Goal: Task Accomplishment & Management: Use online tool/utility

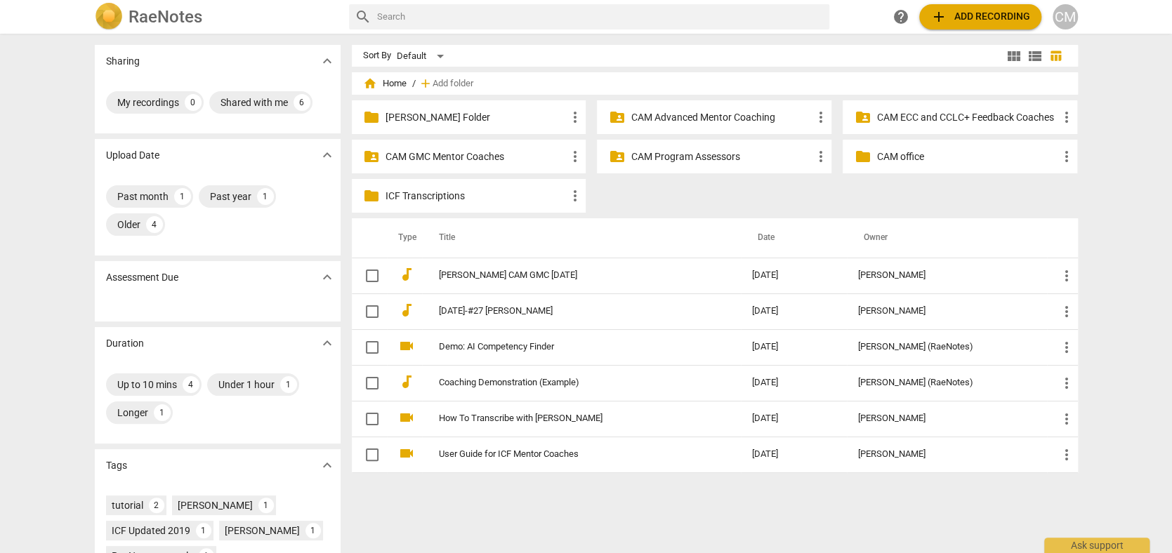
click at [722, 152] on p "CAM Program Assessors" at bounding box center [721, 157] width 181 height 15
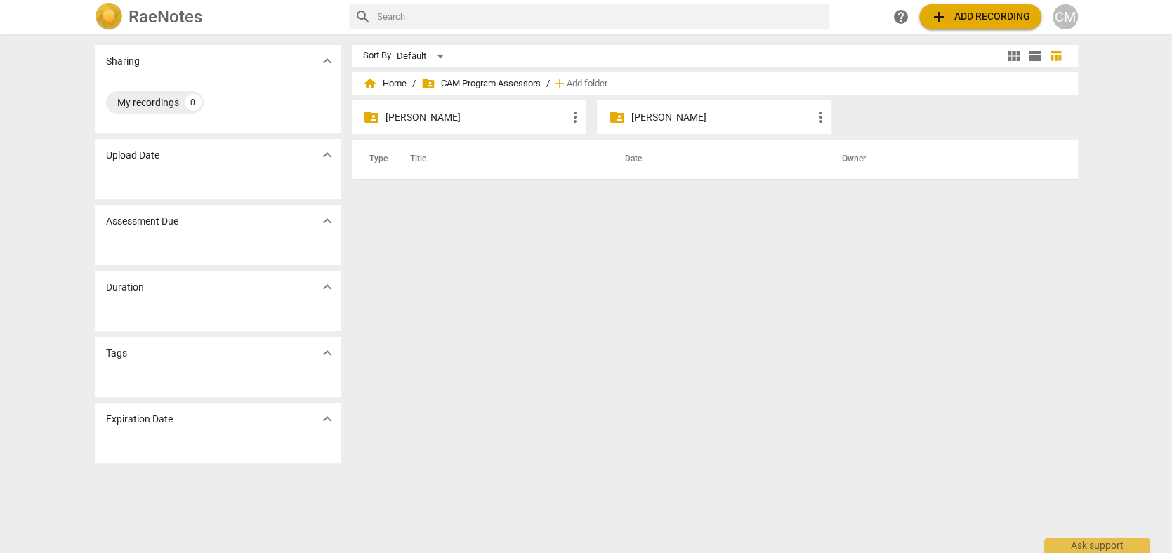
click at [413, 119] on p "[PERSON_NAME]" at bounding box center [475, 117] width 181 height 15
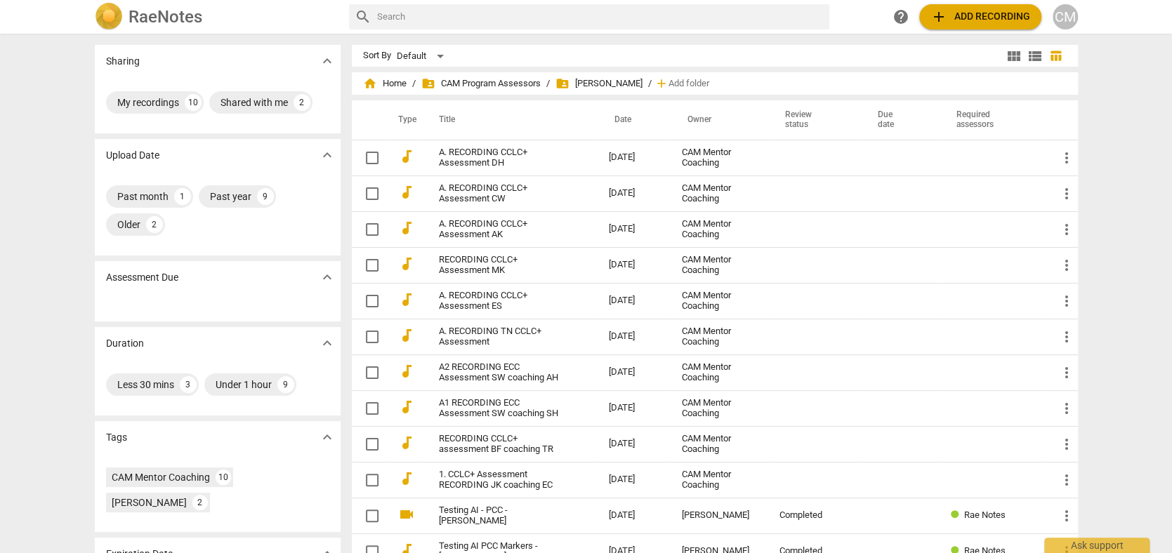
click at [969, 14] on span "add Add recording" at bounding box center [980, 16] width 100 height 17
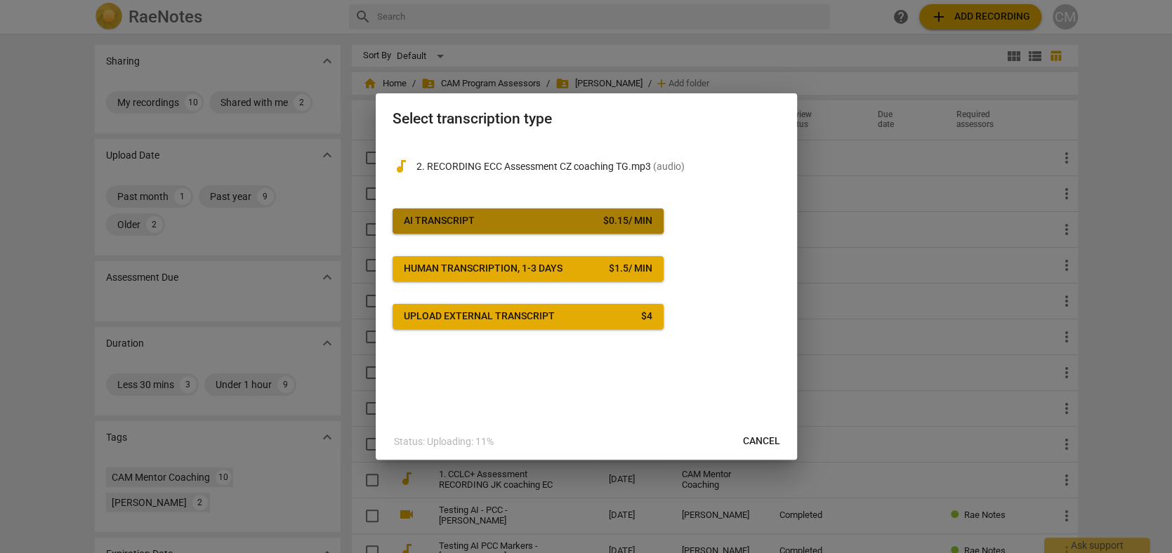
click at [493, 223] on span "AI Transcript $ 0.15 / min" at bounding box center [528, 221] width 249 height 14
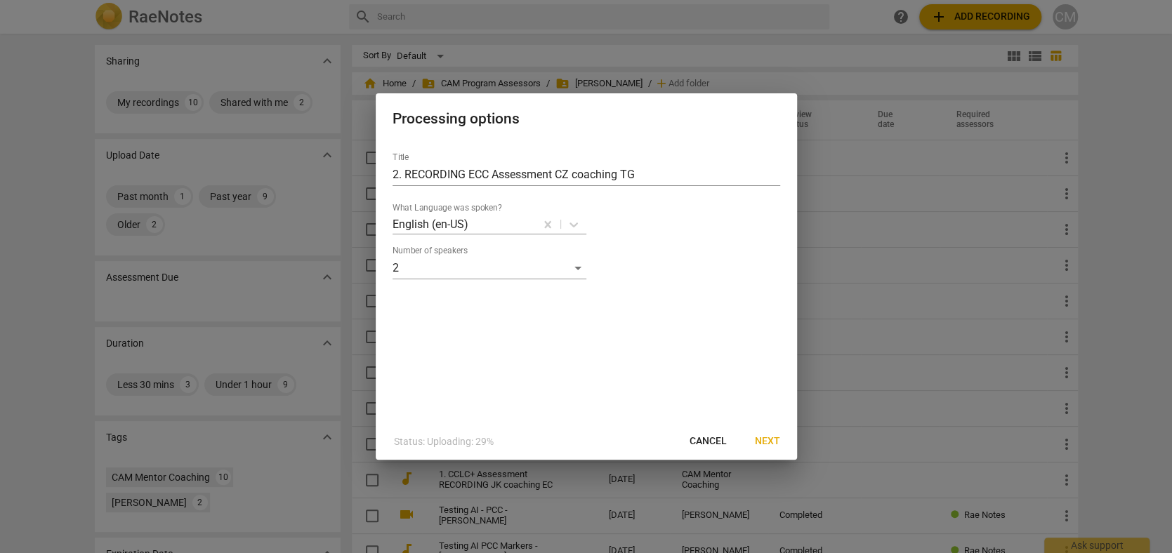
click at [774, 440] on span "Next" at bounding box center [767, 442] width 25 height 14
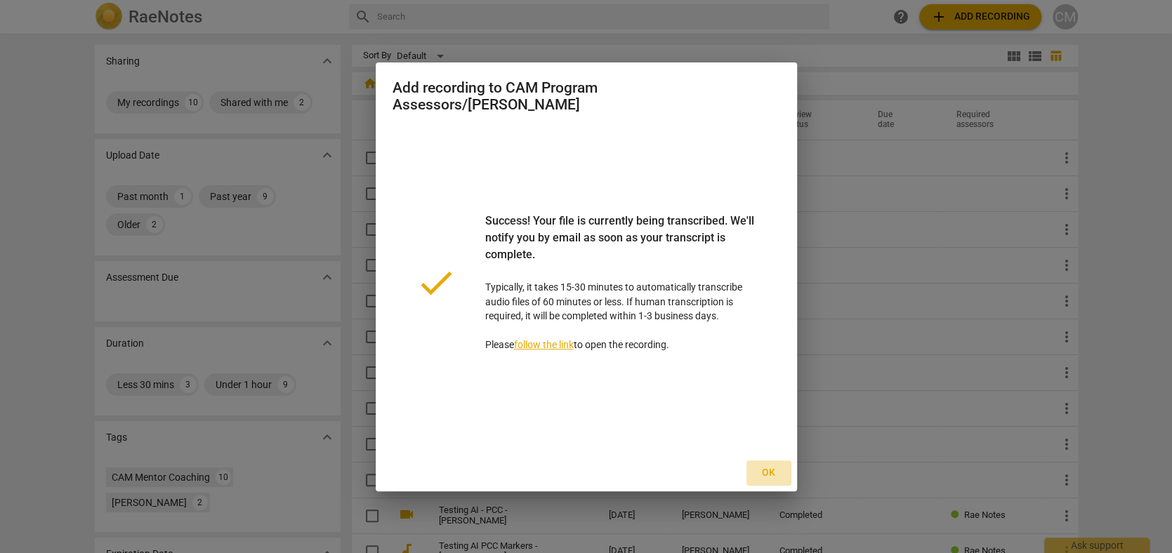
click at [767, 471] on span "Ok" at bounding box center [769, 473] width 22 height 14
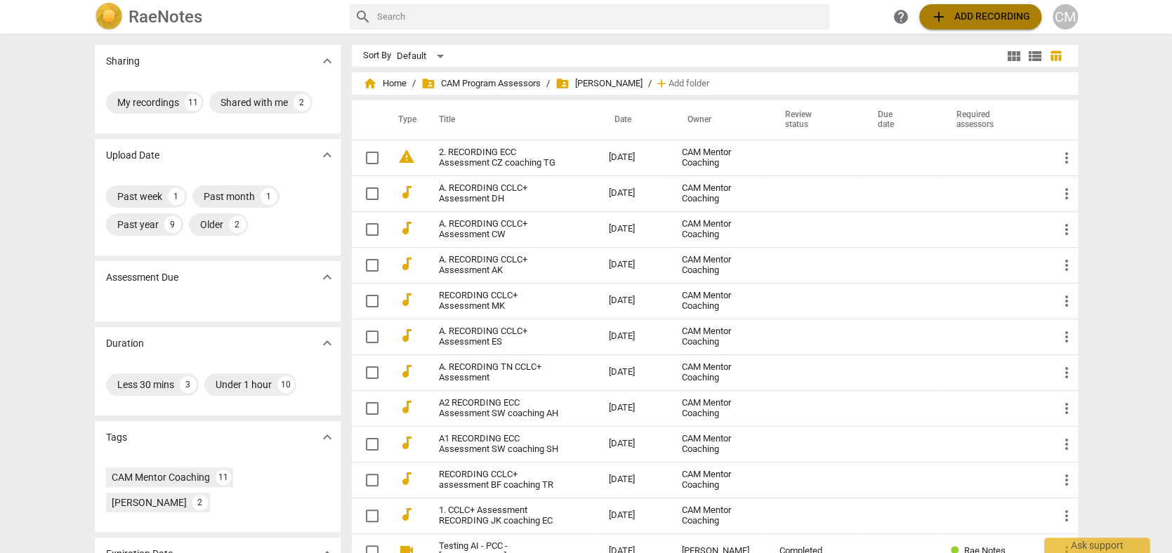
click at [986, 18] on span "add Add recording" at bounding box center [980, 16] width 100 height 17
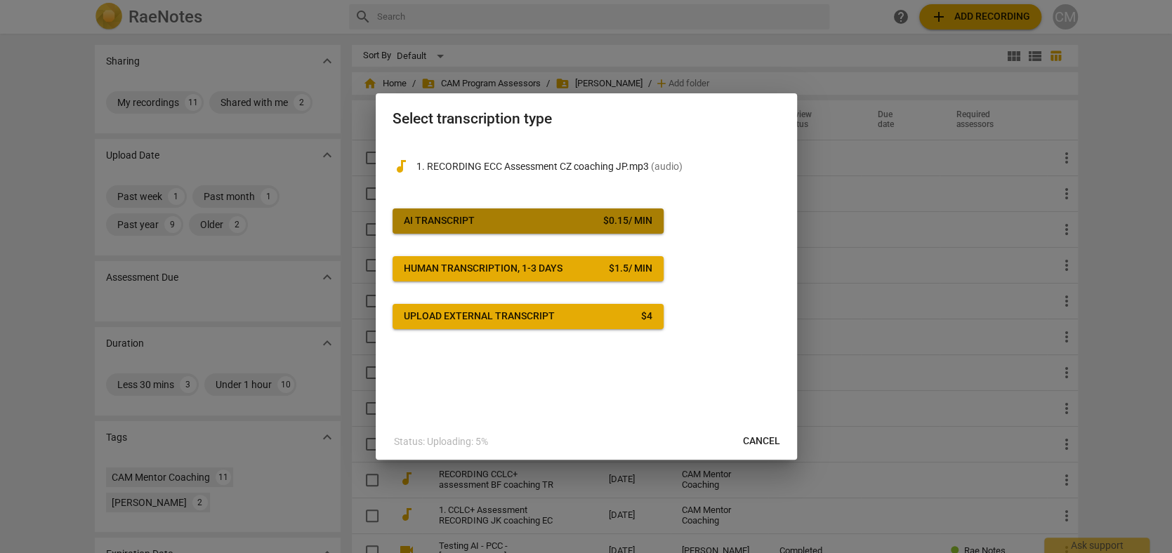
click at [424, 225] on div "AI Transcript" at bounding box center [439, 221] width 71 height 14
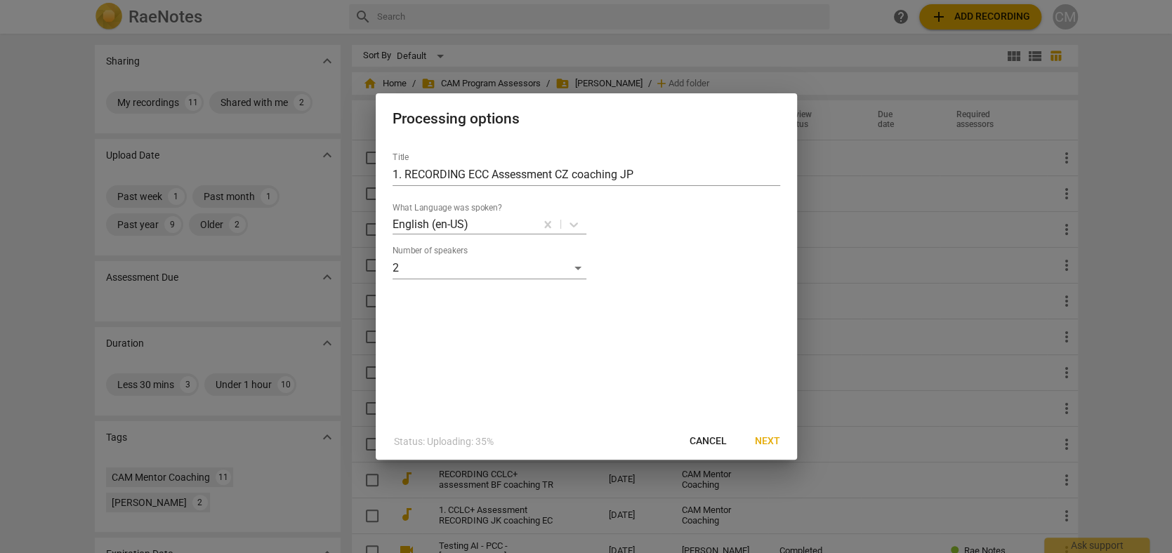
click at [763, 444] on span "Next" at bounding box center [767, 442] width 25 height 14
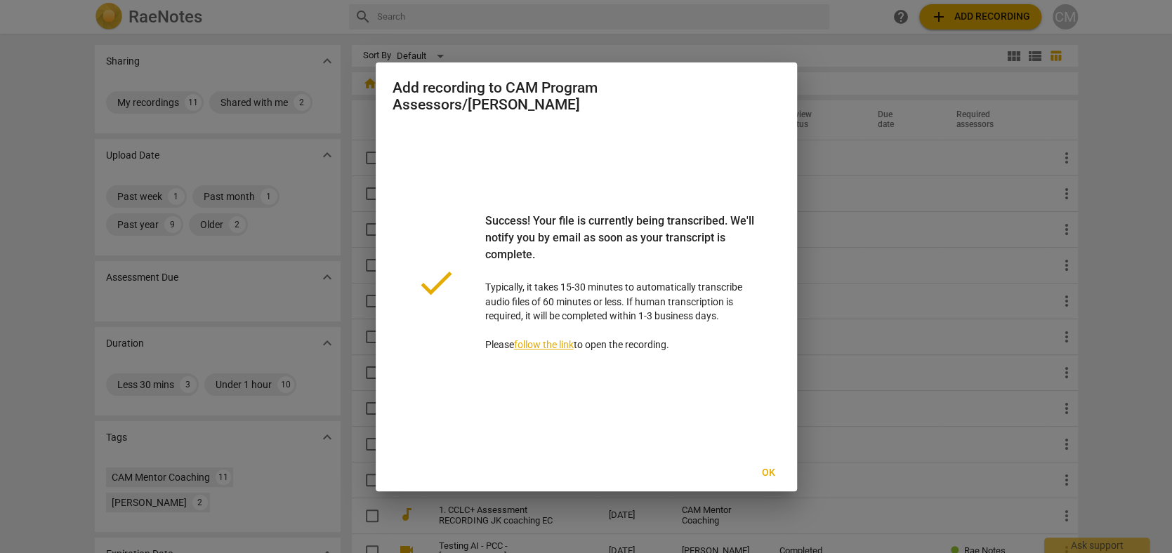
click at [774, 470] on span "Ok" at bounding box center [769, 473] width 22 height 14
